Goal: Obtain resource: Obtain resource

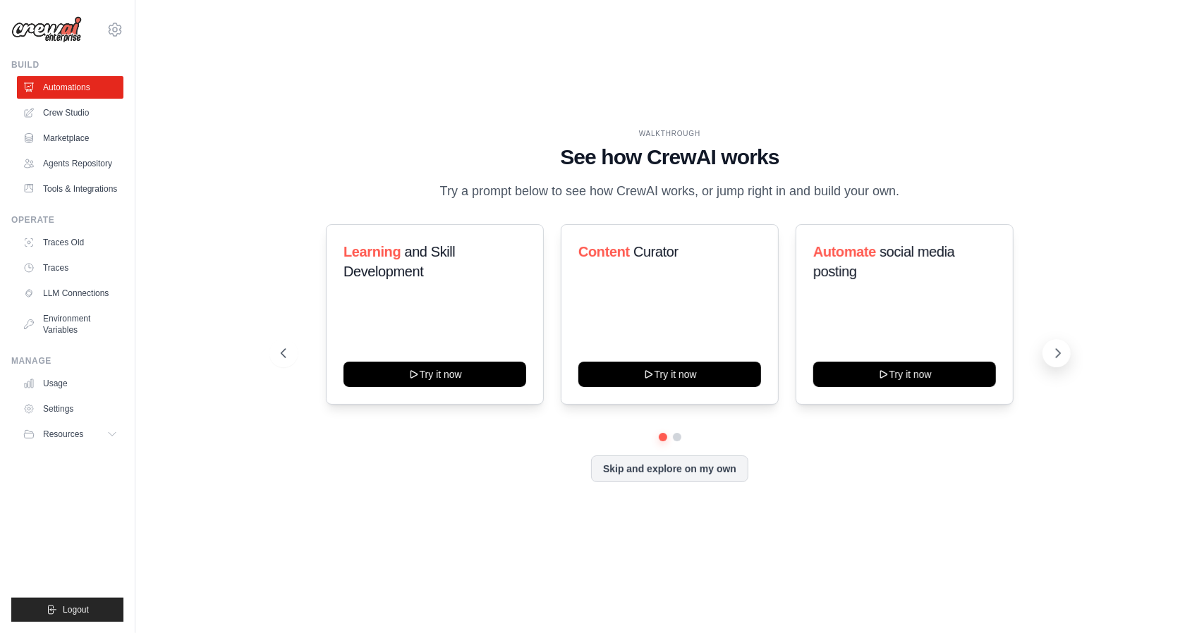
click at [1064, 355] on button at bounding box center [1056, 353] width 28 height 28
click at [1064, 355] on icon at bounding box center [1058, 353] width 14 height 14
click at [973, 296] on div "Automate social media posting Try it now" at bounding box center [905, 314] width 218 height 181
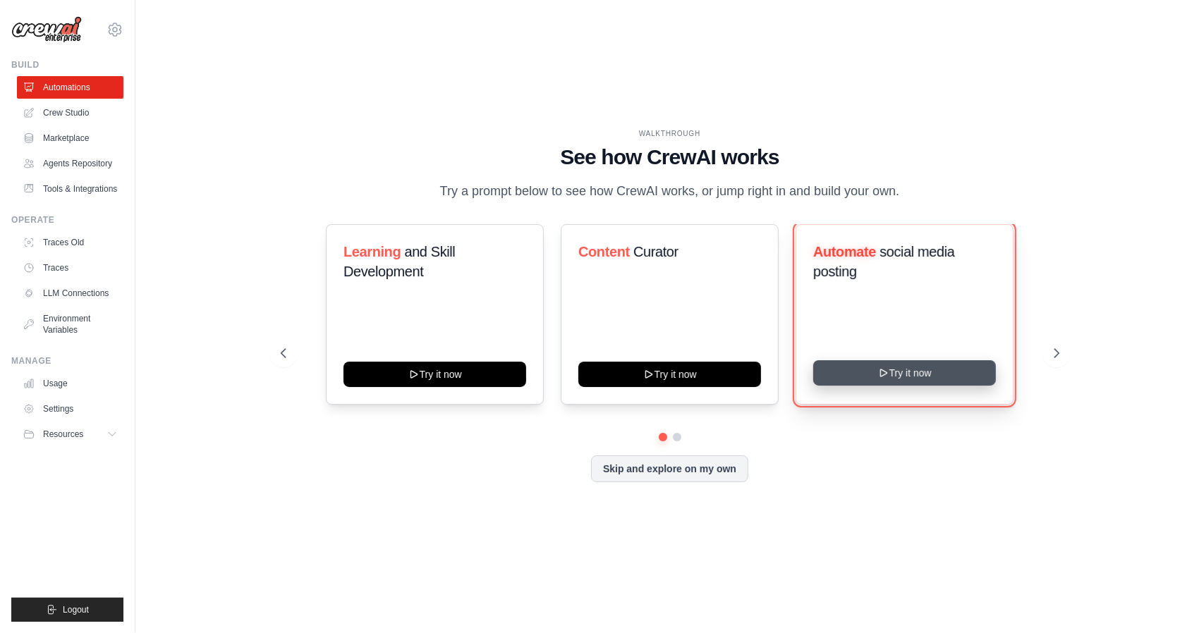
click at [921, 373] on button "Try it now" at bounding box center [904, 372] width 183 height 25
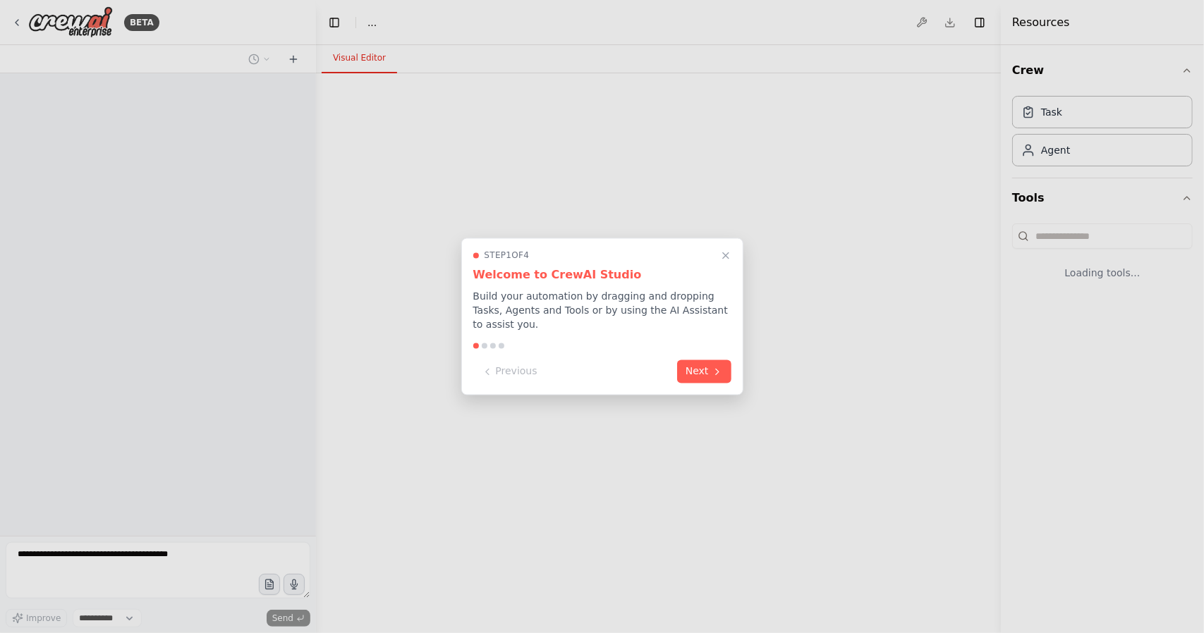
select select "****"
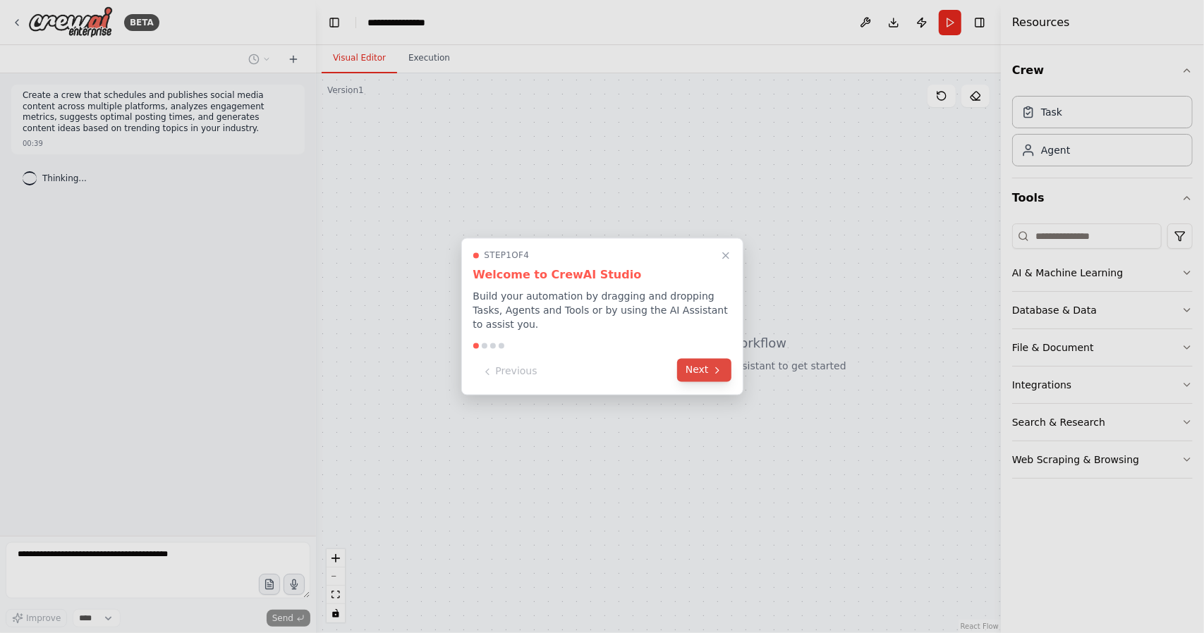
click at [707, 365] on button "Next" at bounding box center [704, 370] width 54 height 23
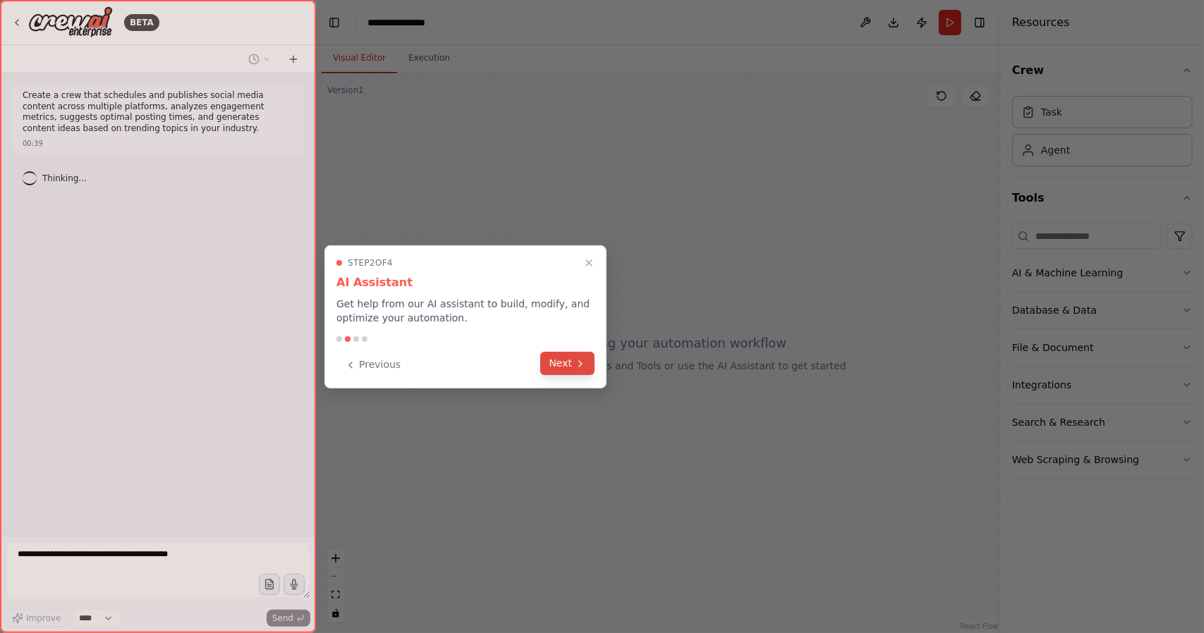
click at [580, 369] on button "Next" at bounding box center [567, 363] width 54 height 23
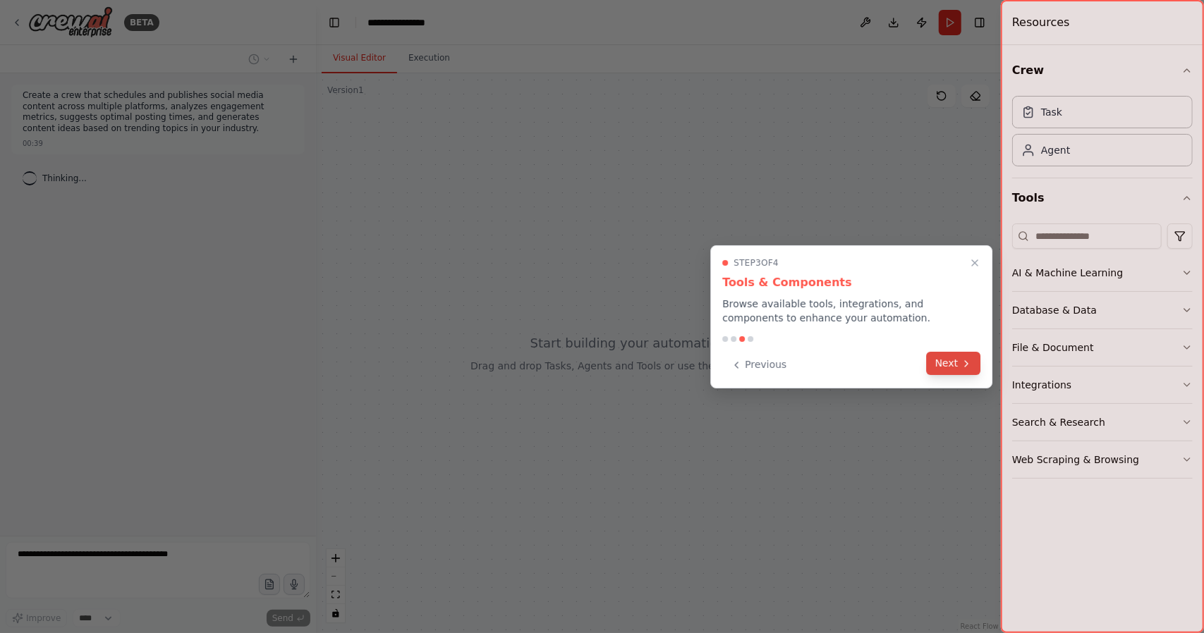
click at [955, 365] on button "Next" at bounding box center [954, 363] width 54 height 23
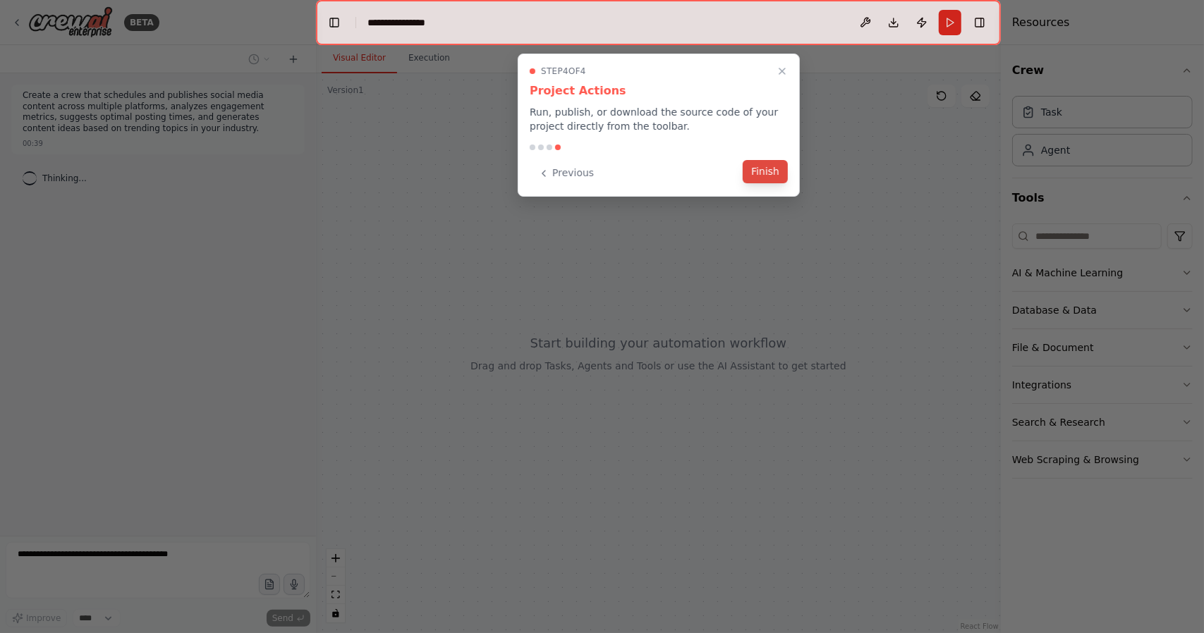
click at [766, 177] on button "Finish" at bounding box center [765, 171] width 45 height 23
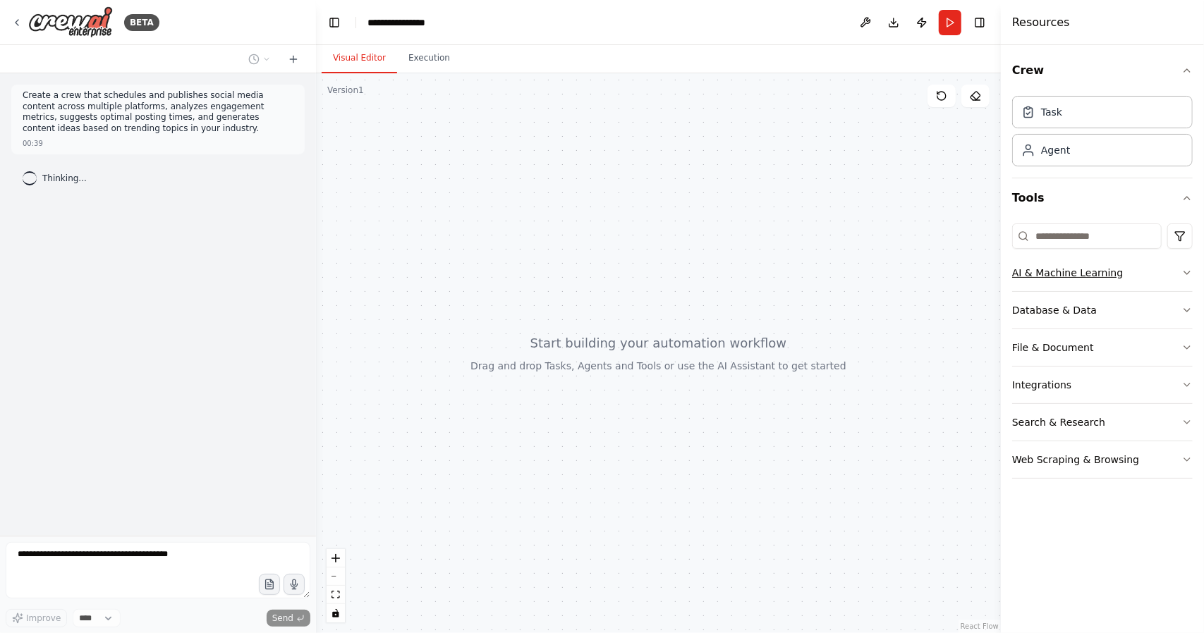
click at [1184, 276] on icon "button" at bounding box center [1186, 272] width 11 height 11
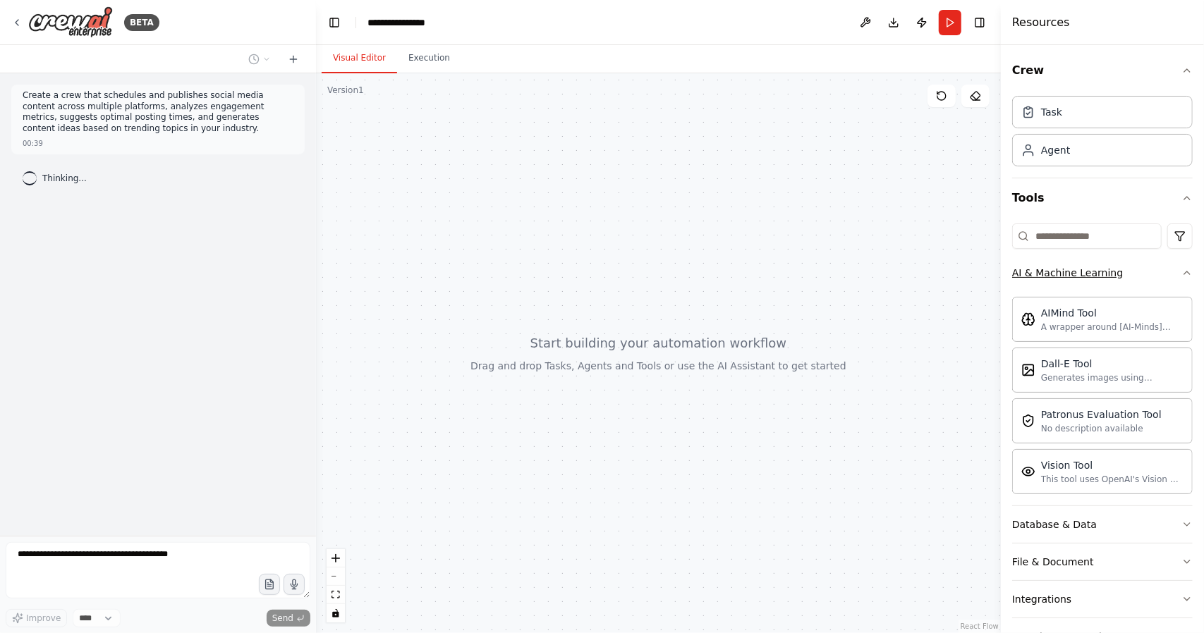
click at [1181, 268] on icon "button" at bounding box center [1186, 272] width 11 height 11
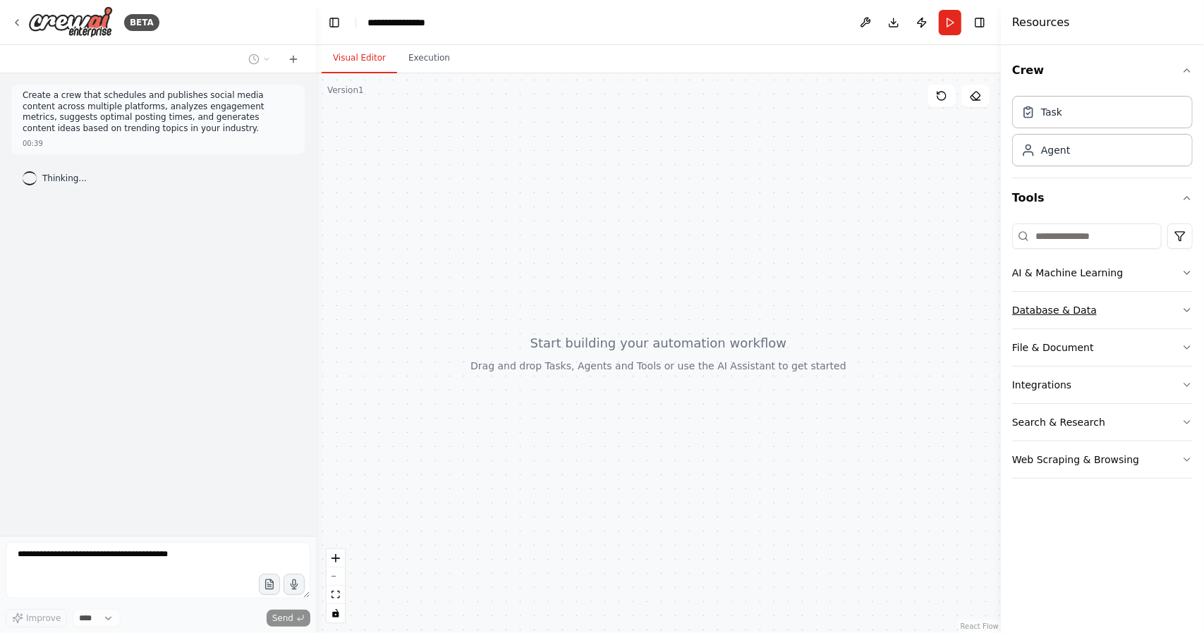
click at [1152, 315] on button "Database & Data" at bounding box center [1102, 310] width 181 height 37
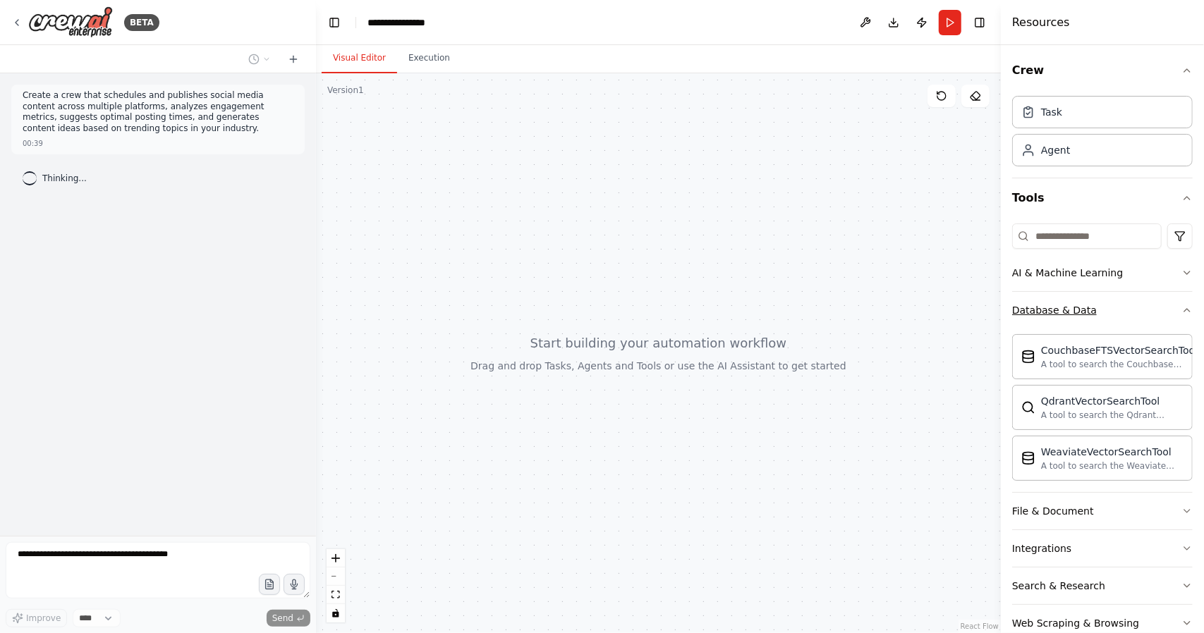
click at [1181, 312] on icon "button" at bounding box center [1186, 310] width 11 height 11
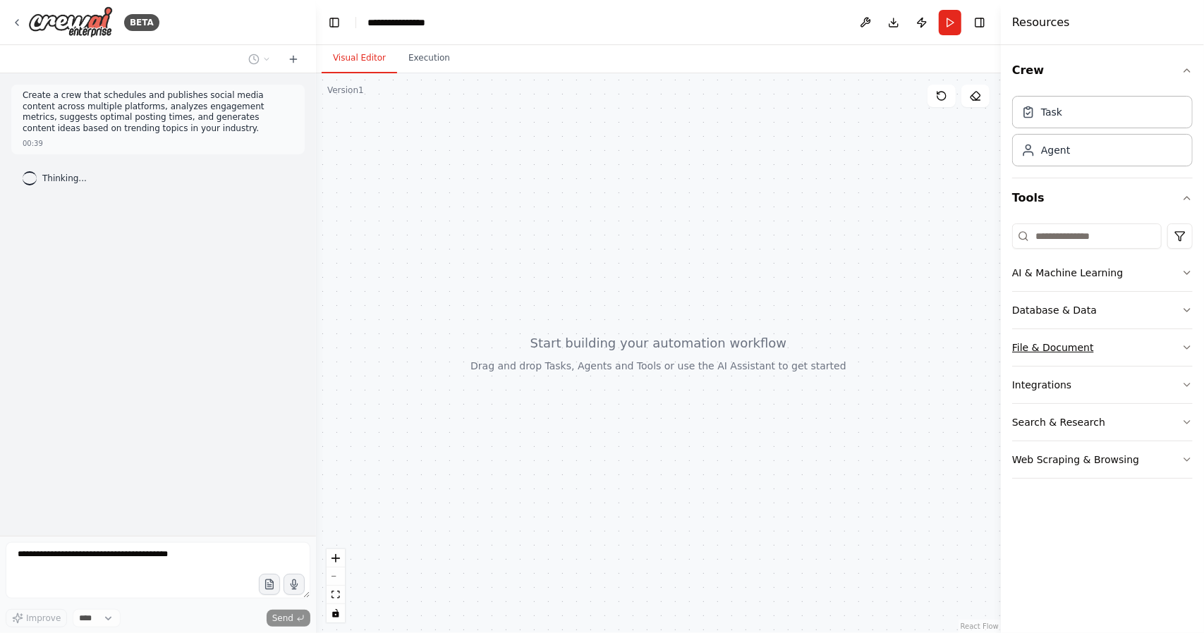
click at [1175, 346] on button "File & Document" at bounding box center [1102, 347] width 181 height 37
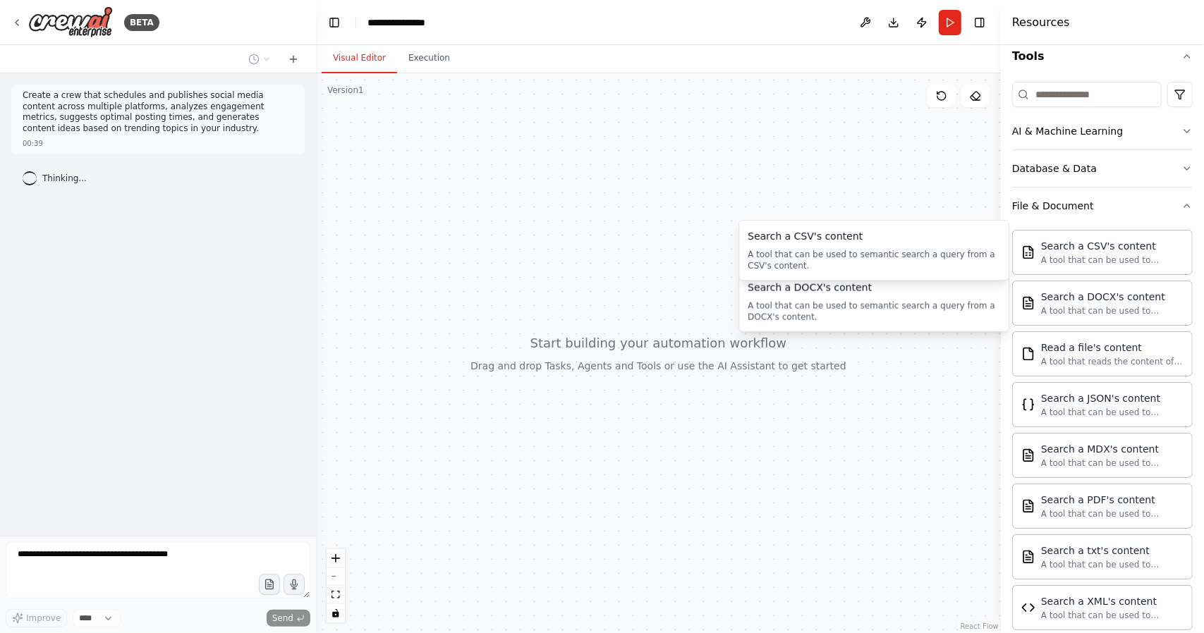
scroll to position [141, 0]
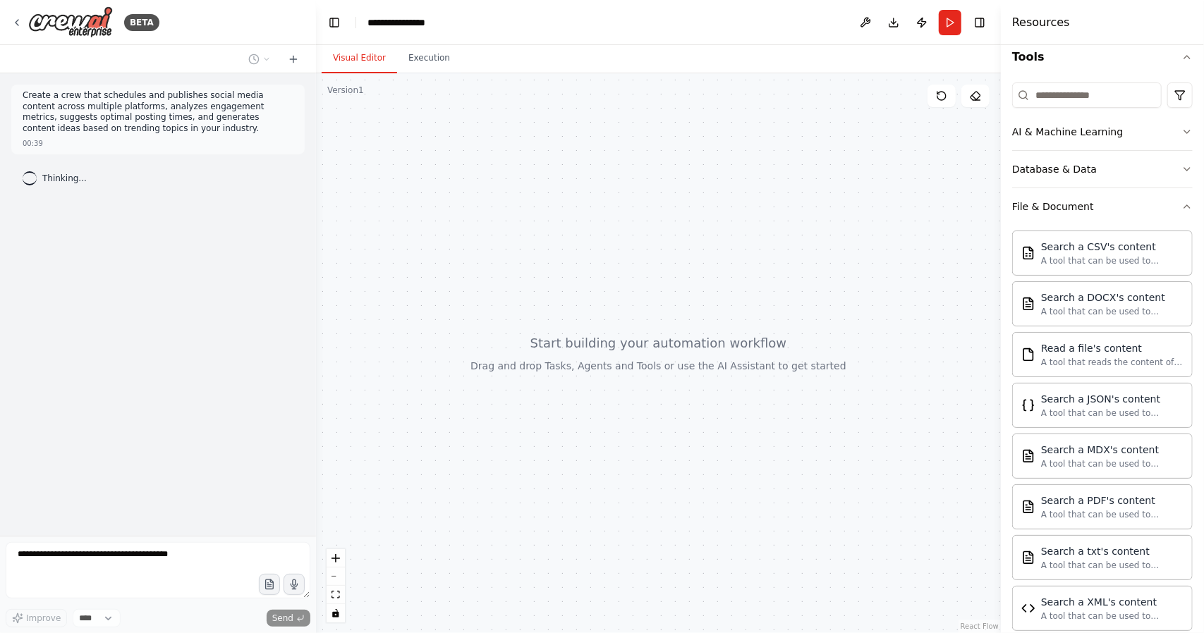
click at [1183, 215] on div "Crew Task Agent Tools AI & Machine Learning Database & Data File & Document Sea…" at bounding box center [1102, 339] width 203 height 588
click at [1181, 201] on icon "button" at bounding box center [1186, 206] width 11 height 11
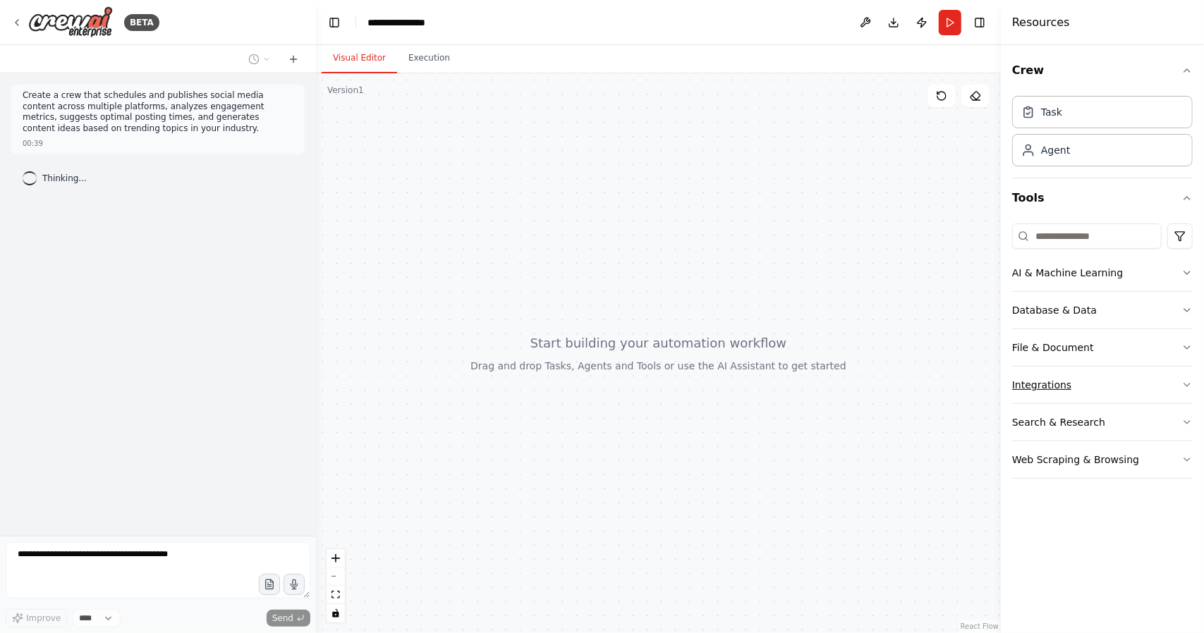
click at [1141, 379] on button "Integrations" at bounding box center [1102, 385] width 181 height 37
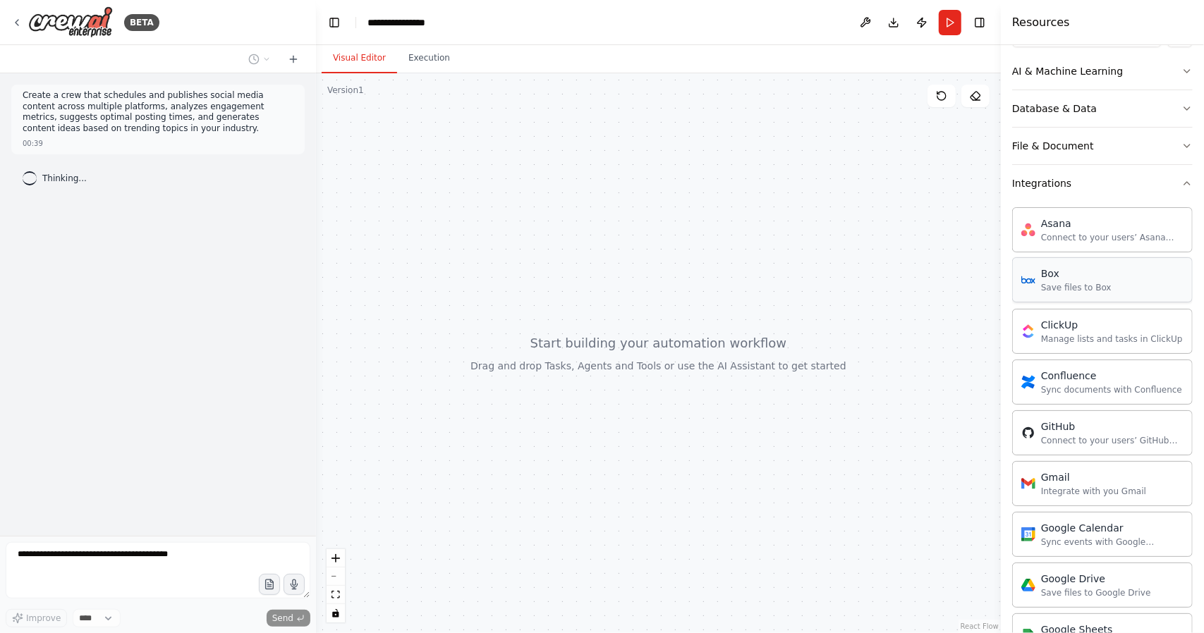
scroll to position [186, 0]
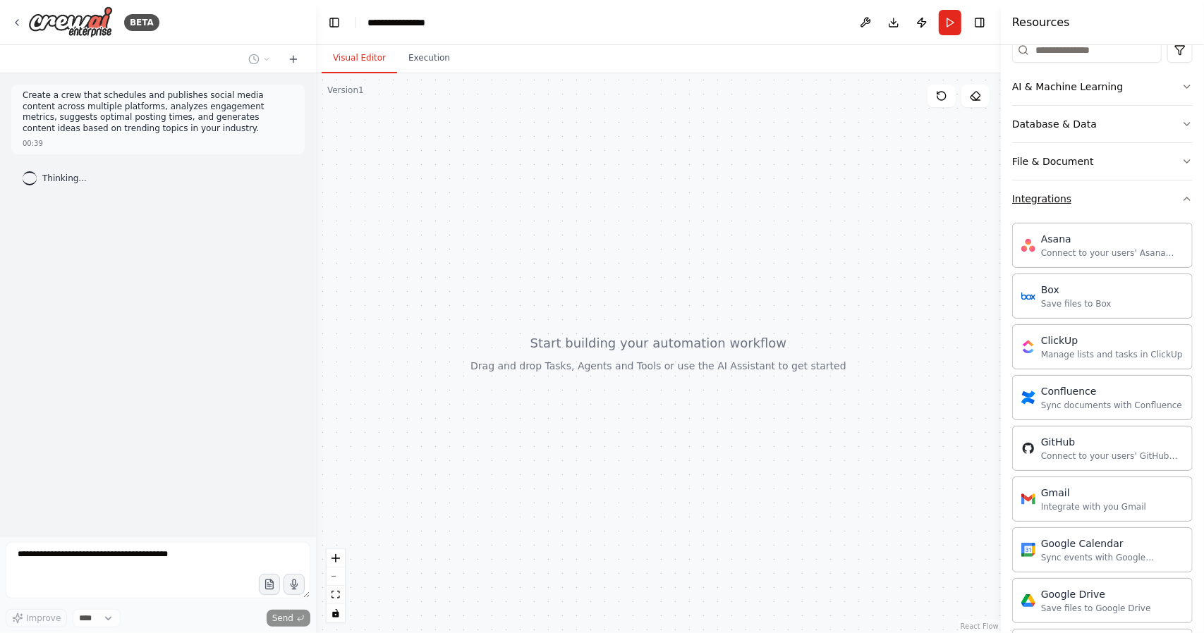
click at [1181, 199] on icon "button" at bounding box center [1186, 198] width 11 height 11
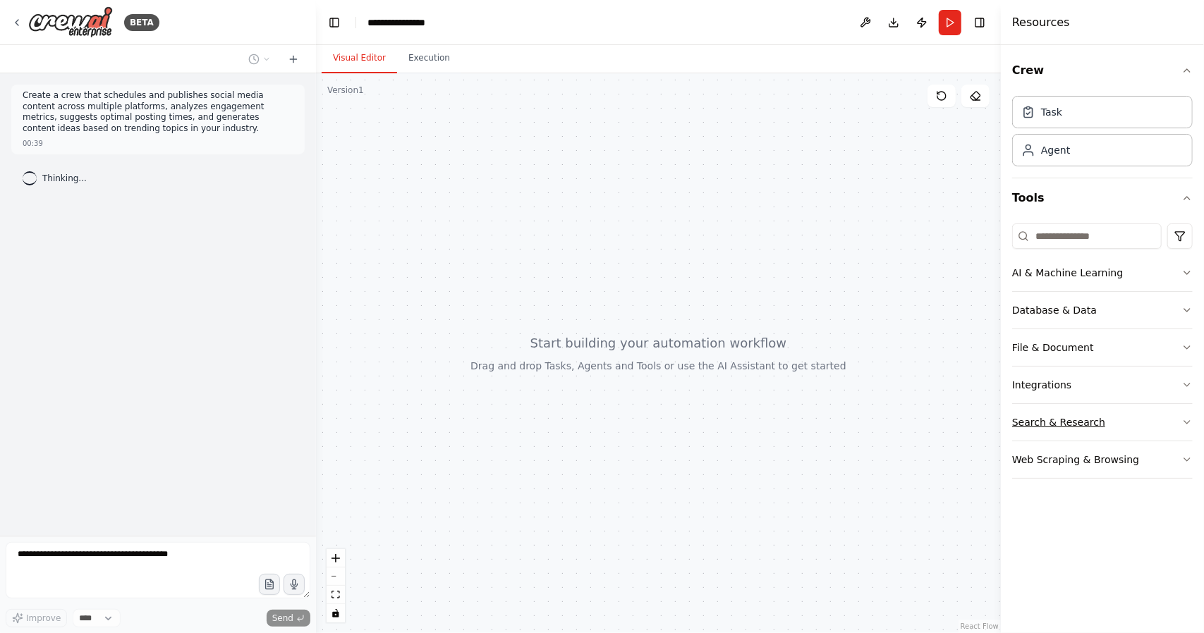
click at [1181, 422] on button "Search & Research" at bounding box center [1102, 422] width 181 height 37
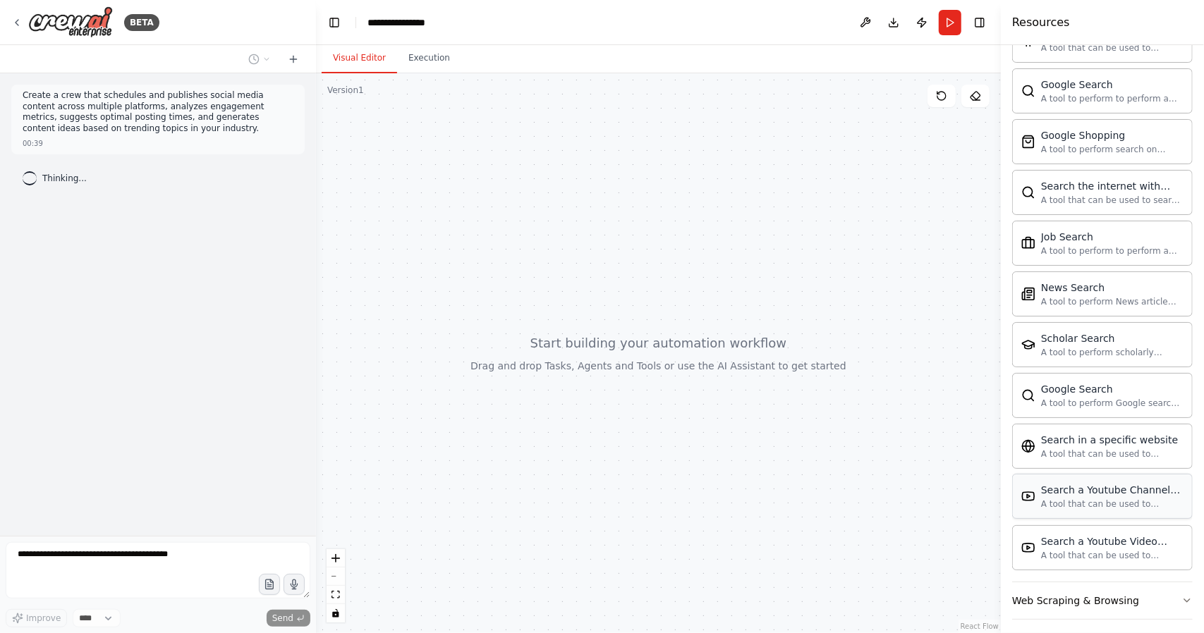
scroll to position [581, 0]
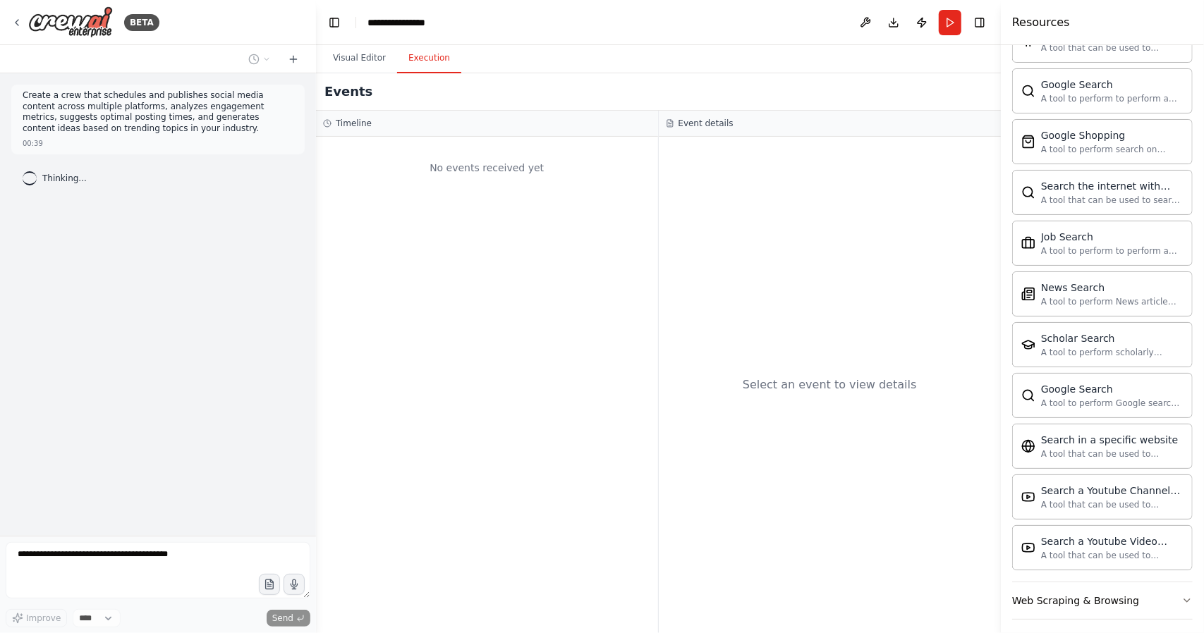
click at [425, 56] on button "Execution" at bounding box center [429, 59] width 64 height 30
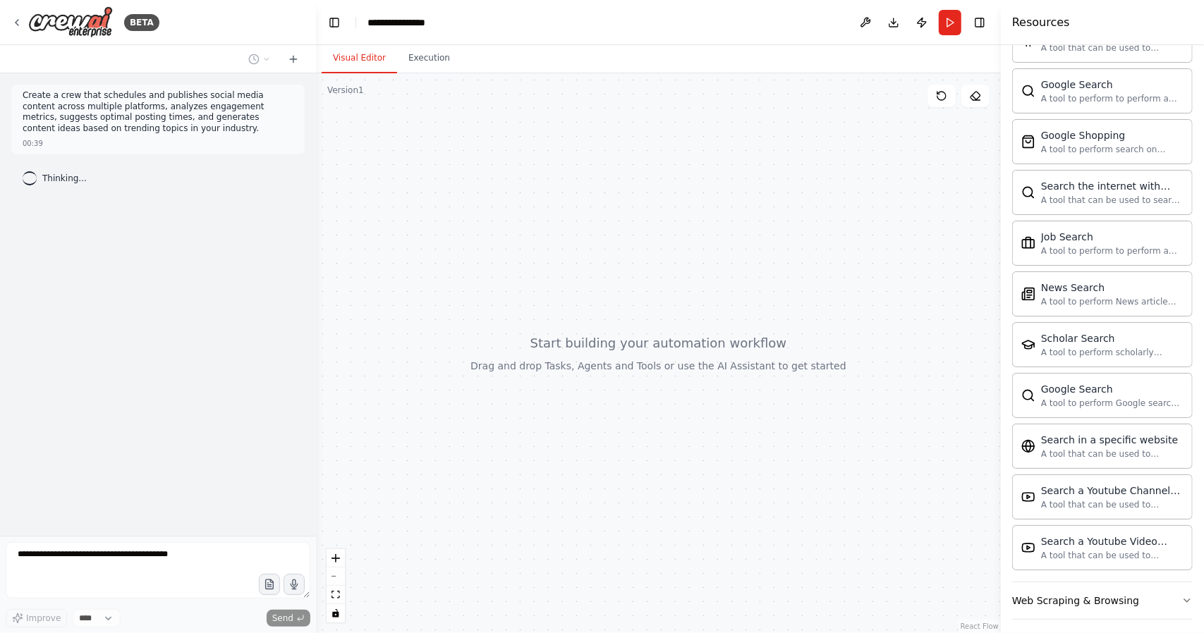
click at [353, 56] on button "Visual Editor" at bounding box center [359, 59] width 75 height 30
click at [869, 21] on button at bounding box center [865, 22] width 23 height 25
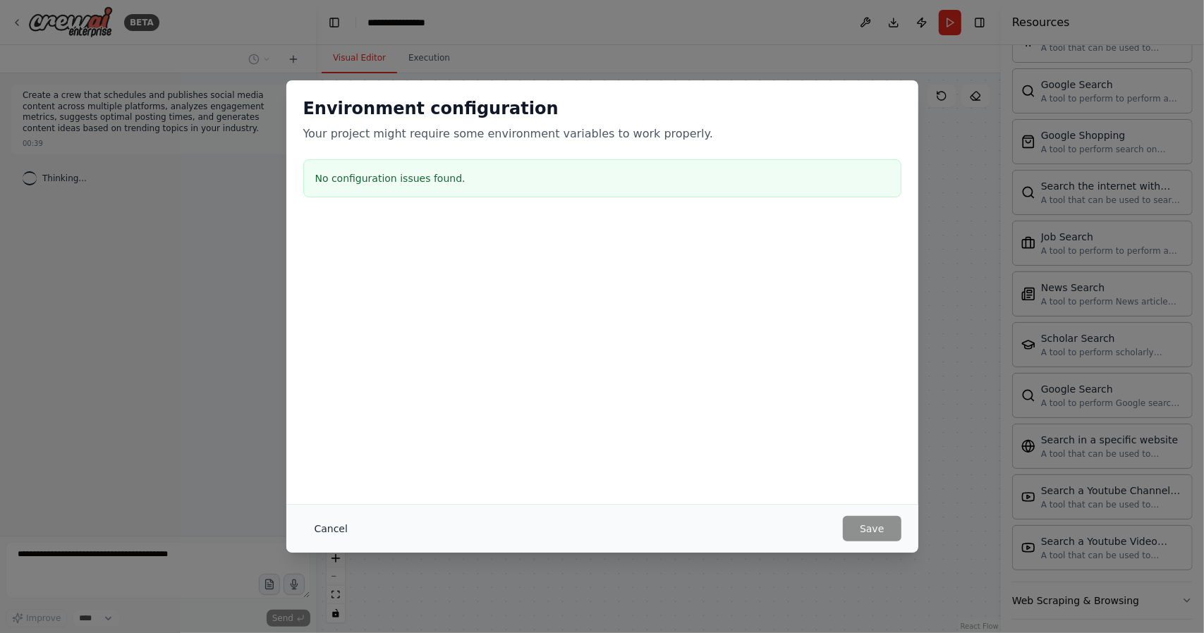
click at [320, 525] on button "Cancel" at bounding box center [331, 528] width 56 height 25
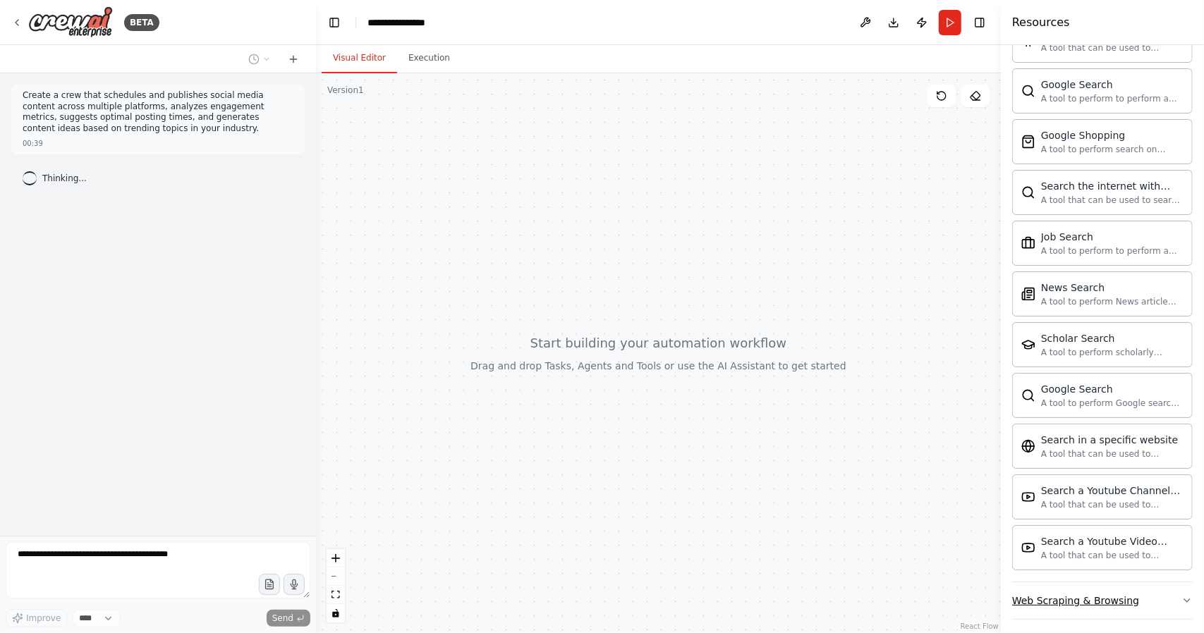
click at [1181, 595] on icon "button" at bounding box center [1186, 600] width 11 height 11
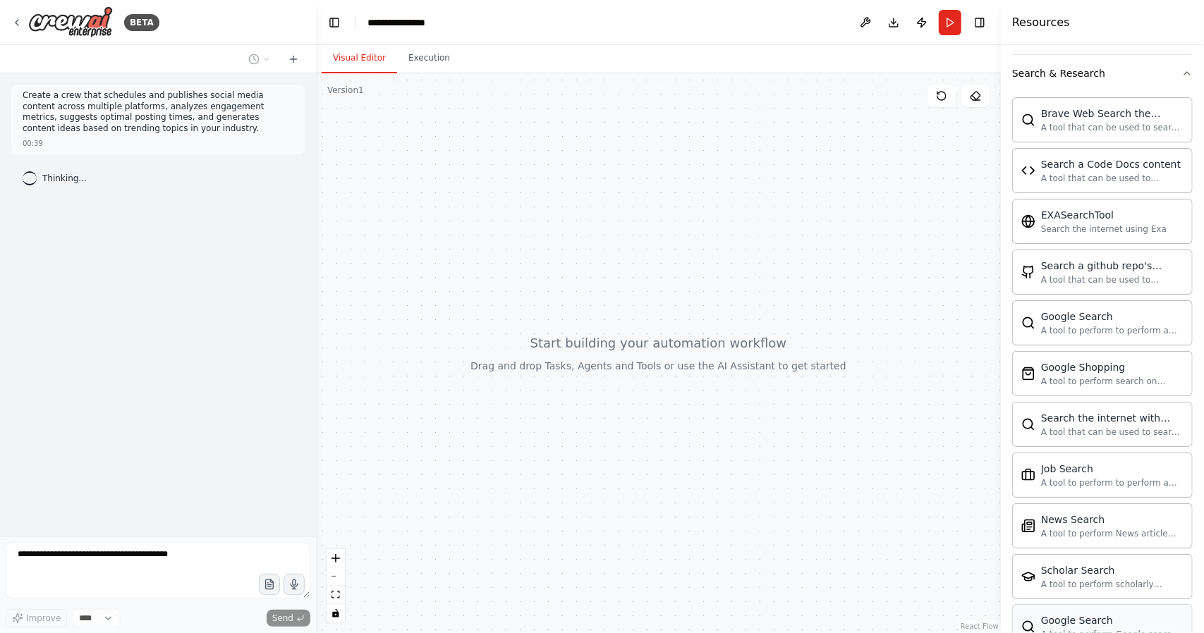
scroll to position [331, 0]
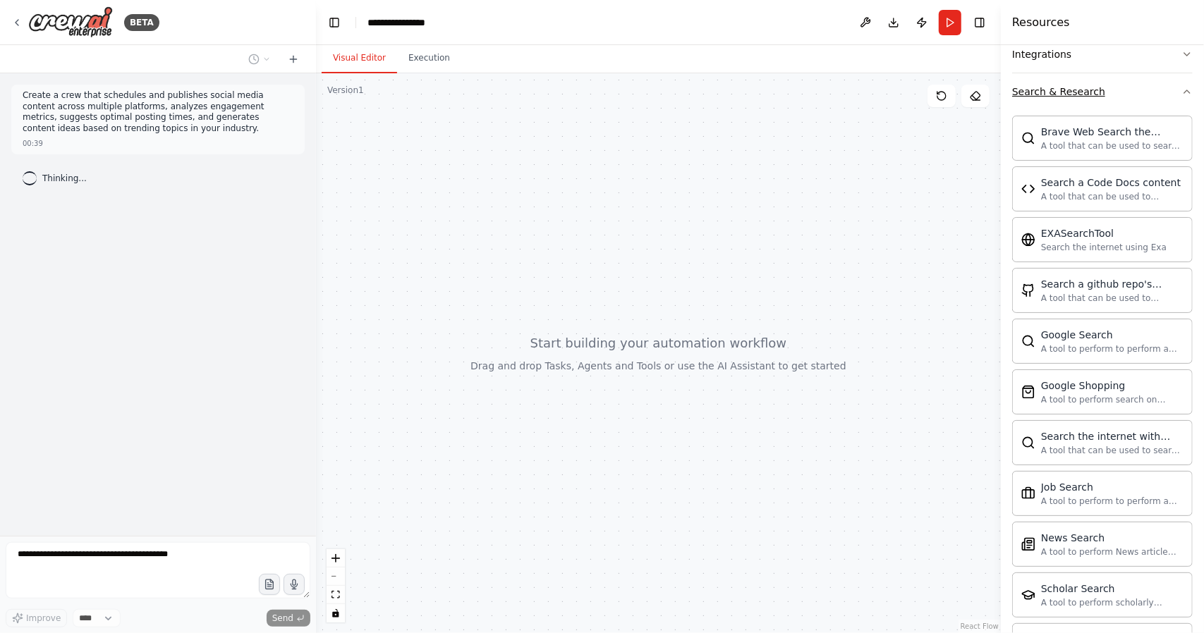
click at [1181, 93] on icon "button" at bounding box center [1186, 91] width 11 height 11
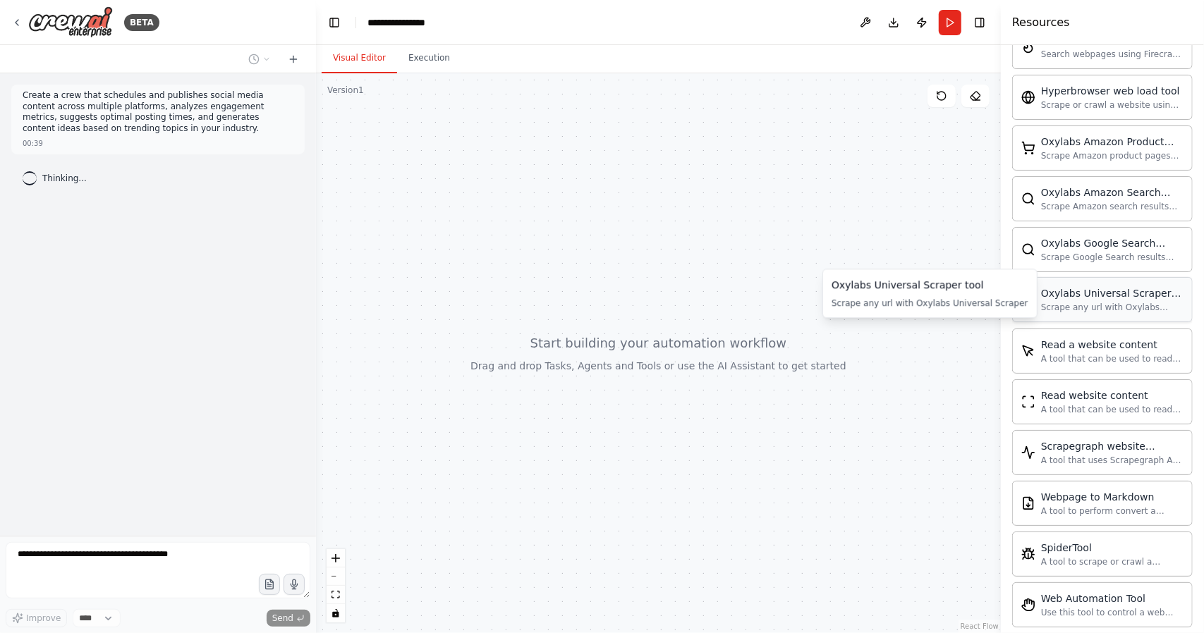
scroll to position [631, 0]
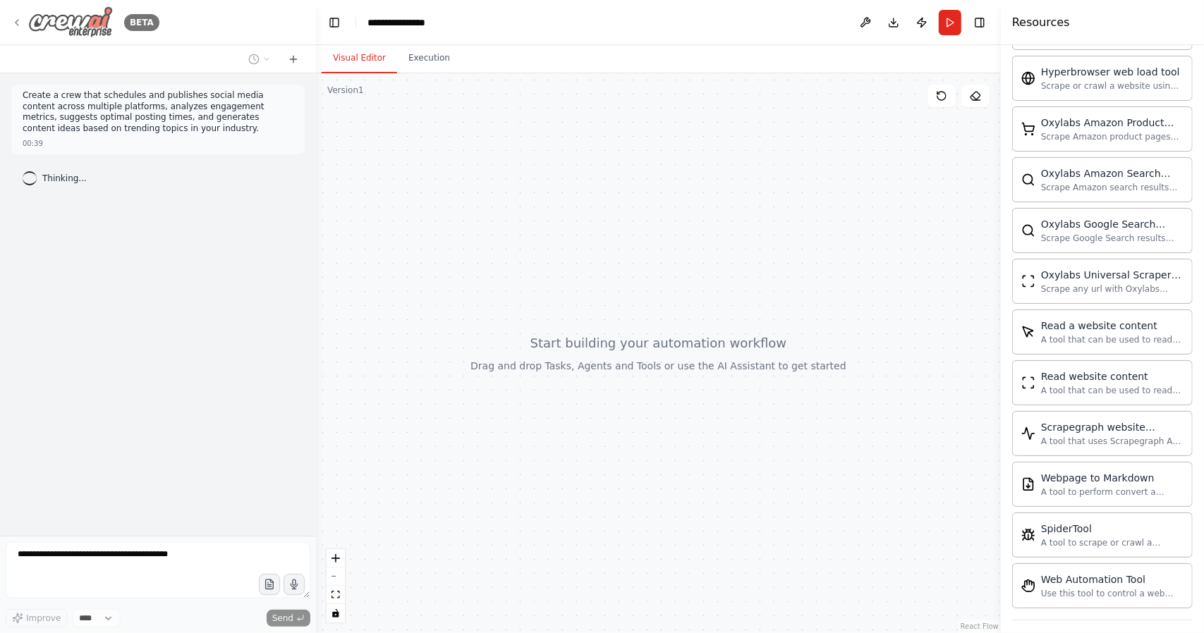
click at [13, 13] on div "BETA" at bounding box center [85, 22] width 148 height 32
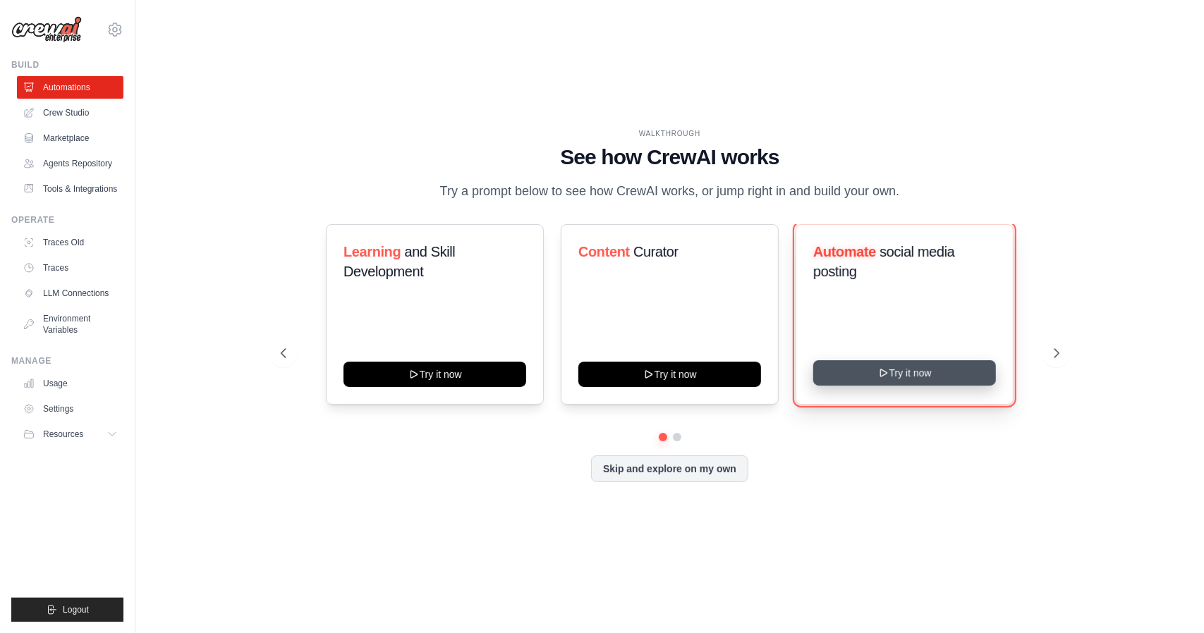
click at [912, 375] on button "Try it now" at bounding box center [904, 372] width 183 height 25
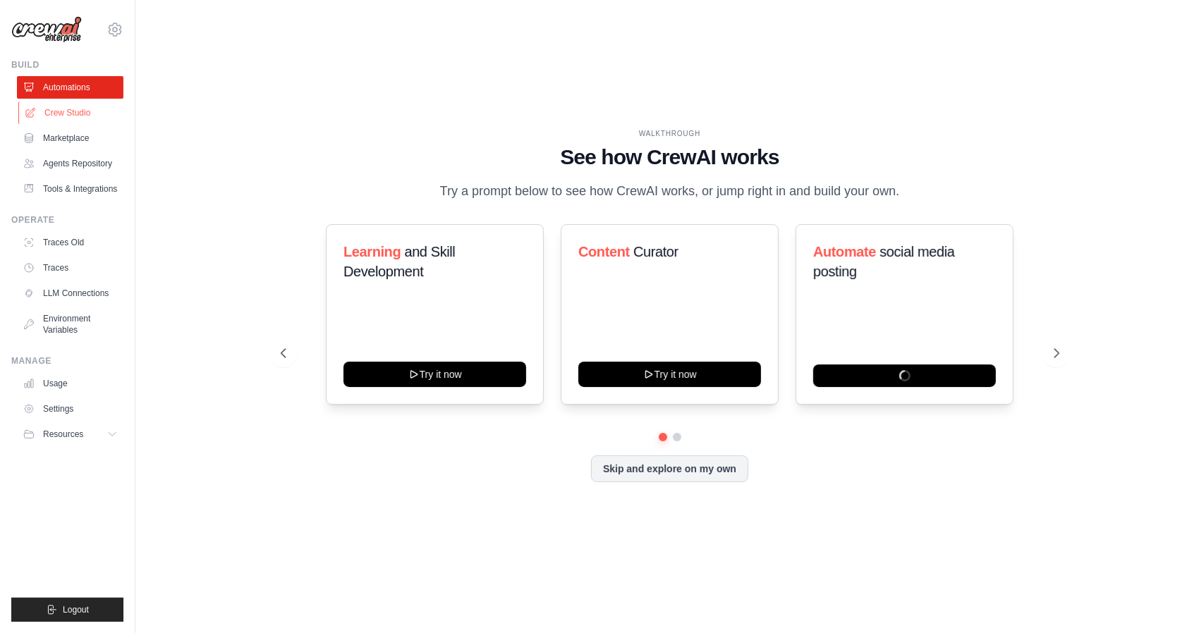
click at [73, 111] on link "Crew Studio" at bounding box center [71, 113] width 107 height 23
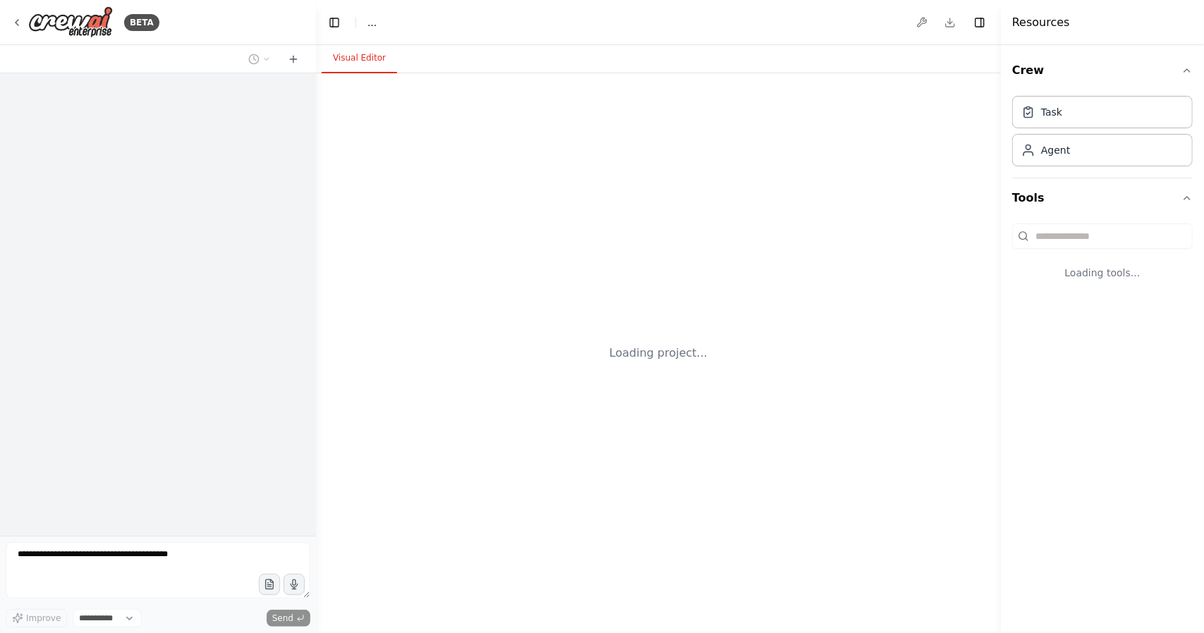
select select "****"
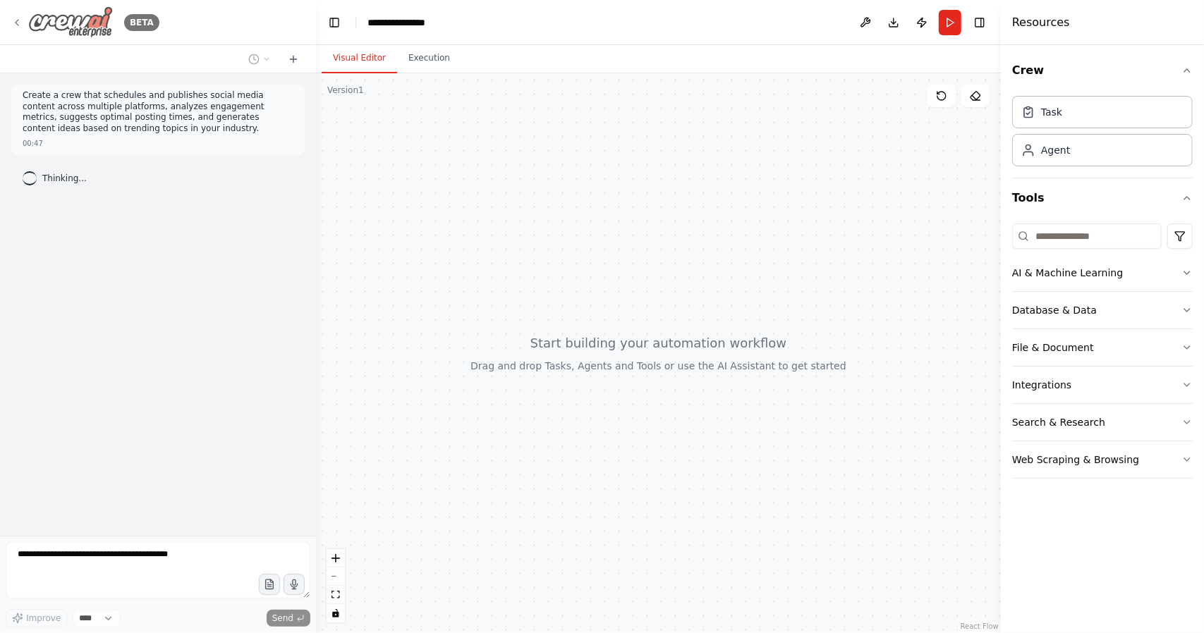
click at [27, 30] on div "BETA" at bounding box center [85, 22] width 148 height 32
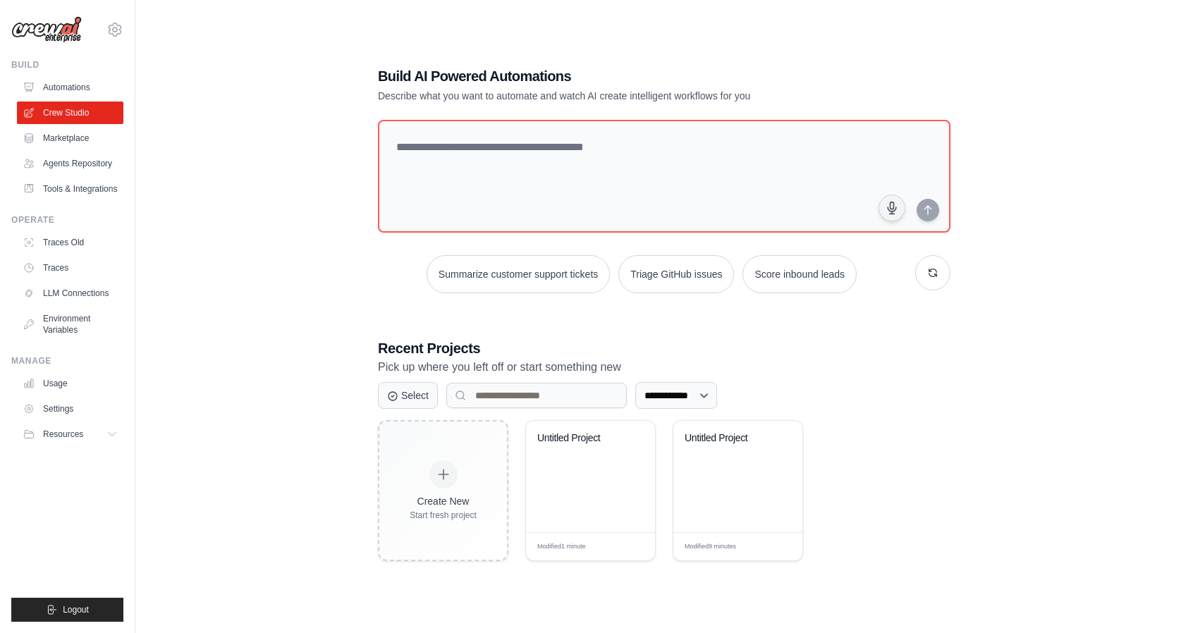
scroll to position [28, 0]
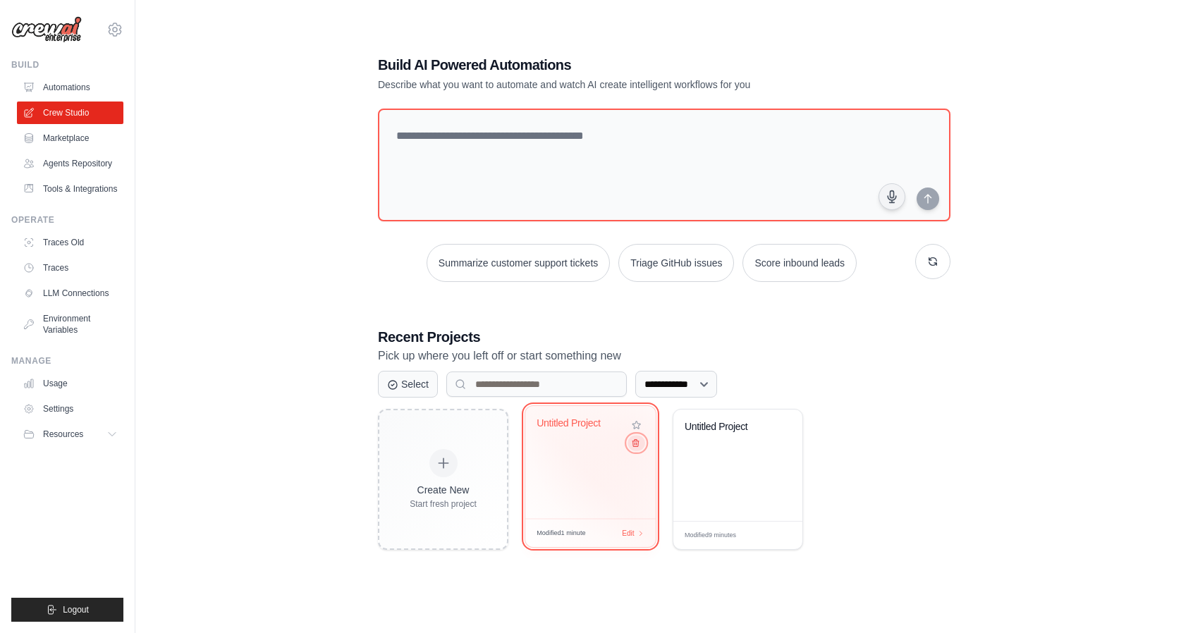
click at [635, 439] on button at bounding box center [636, 443] width 17 height 16
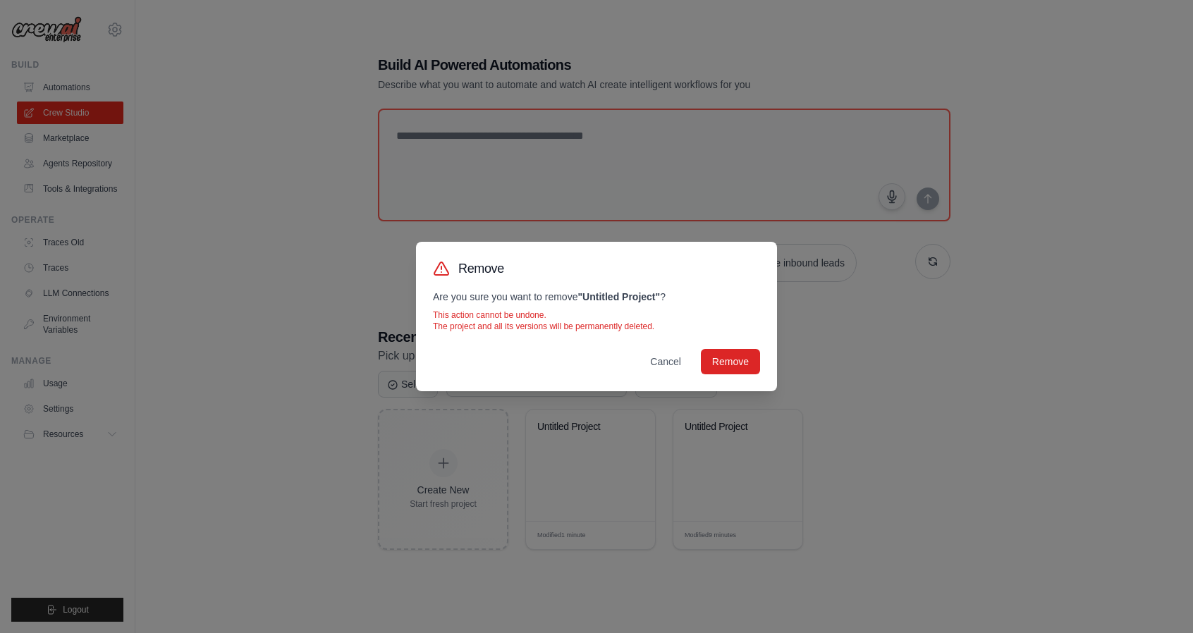
click at [738, 348] on div "Remove Are you sure you want to remove " Untitled Project " ? This action canno…" at bounding box center [596, 317] width 361 height 150
click at [739, 366] on button "Remove" at bounding box center [730, 360] width 59 height 25
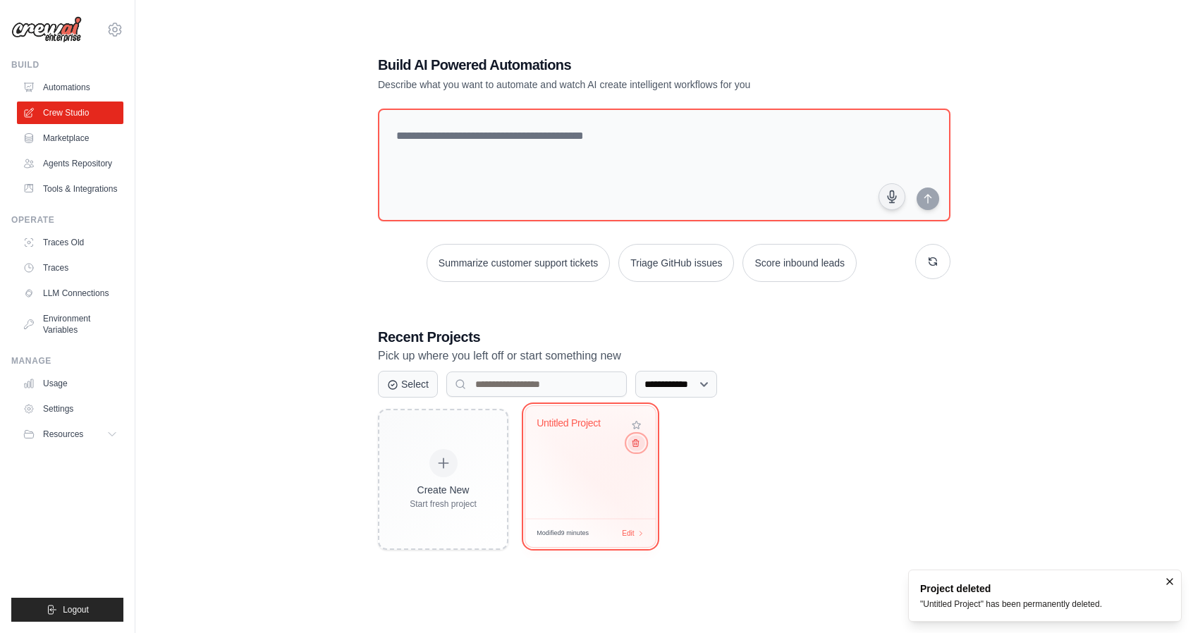
click at [642, 447] on button at bounding box center [636, 443] width 17 height 16
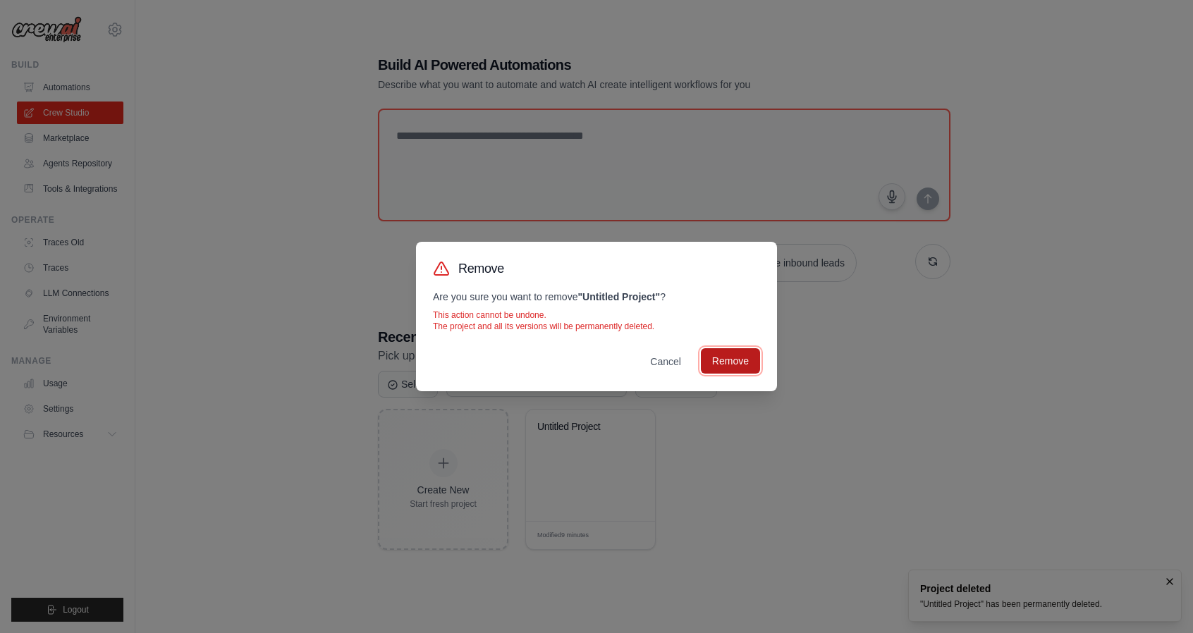
click at [752, 365] on button "Remove" at bounding box center [730, 360] width 59 height 25
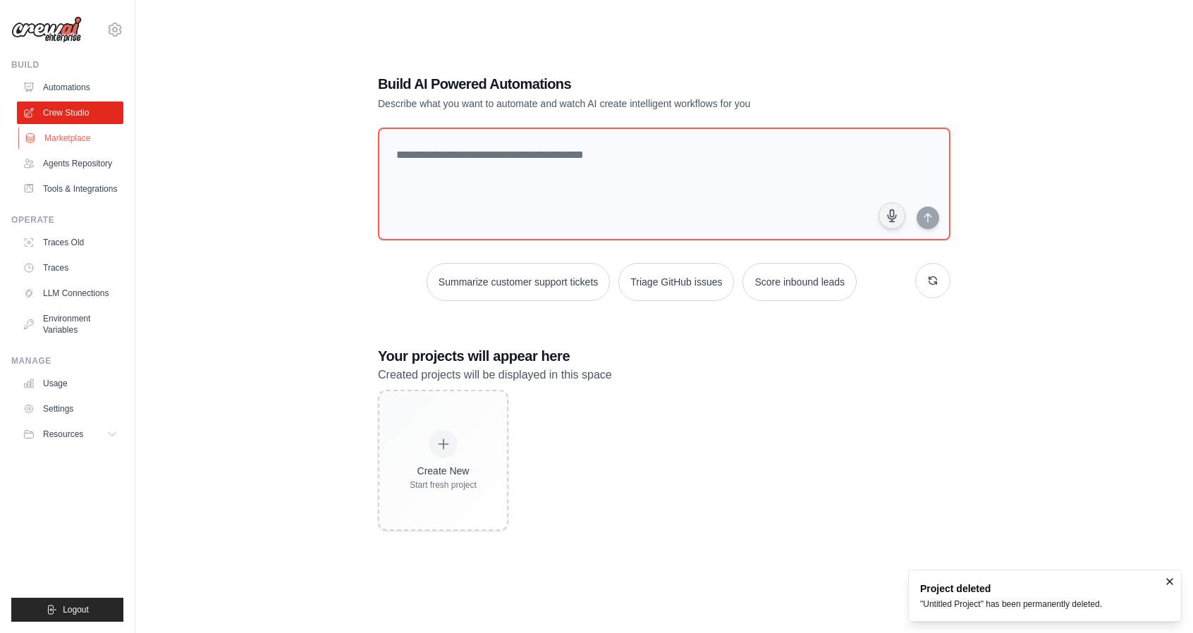
click at [73, 135] on link "Marketplace" at bounding box center [71, 138] width 107 height 23
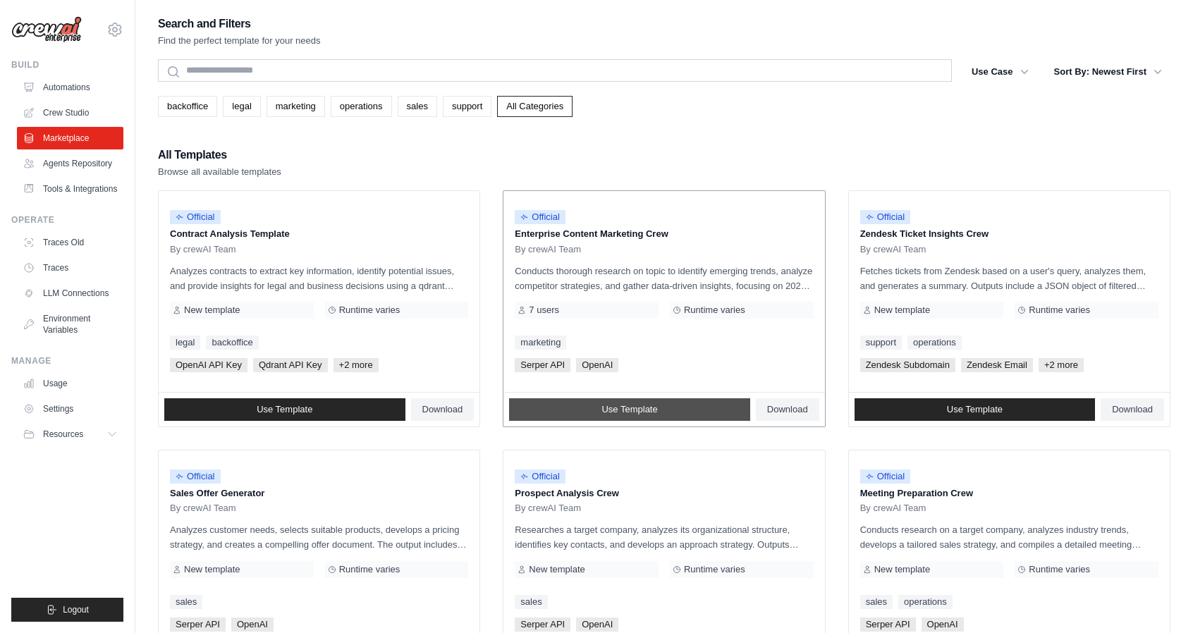
click at [687, 406] on link "Use Template" at bounding box center [629, 410] width 241 height 23
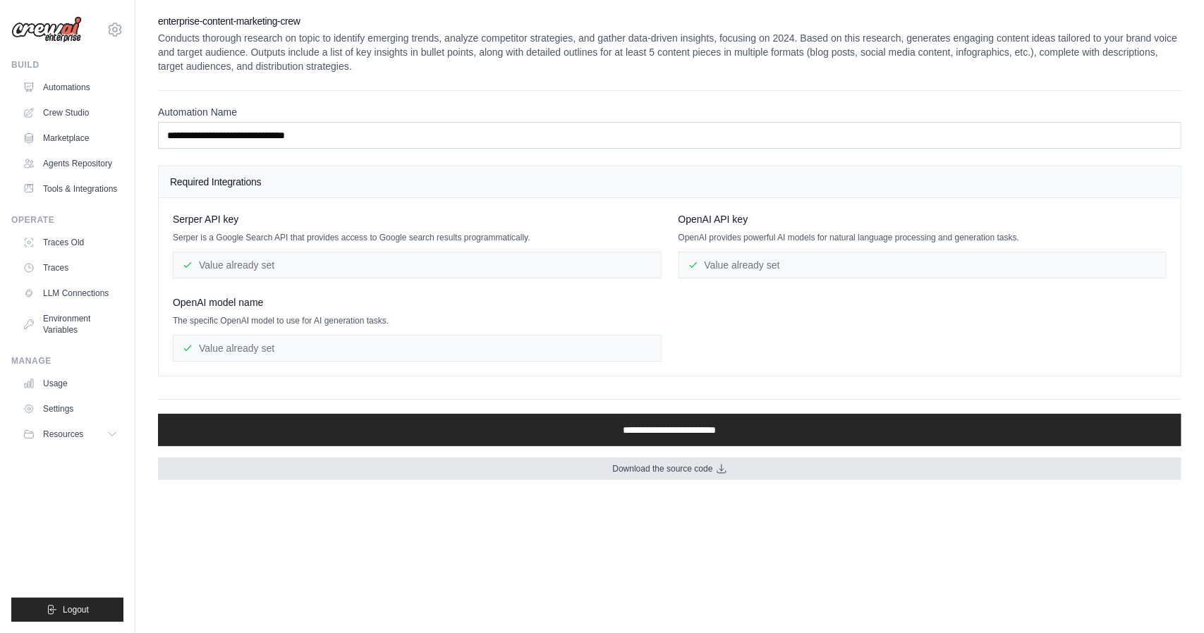
click at [706, 463] on span "Download the source code" at bounding box center [662, 468] width 100 height 11
